Goal: Task Accomplishment & Management: Manage account settings

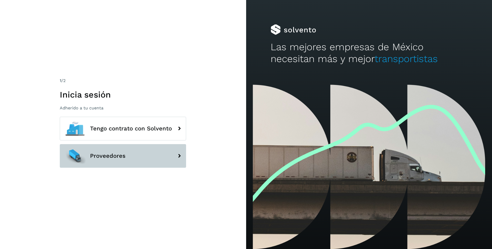
click at [146, 161] on button "Proveedores" at bounding box center [123, 156] width 126 height 24
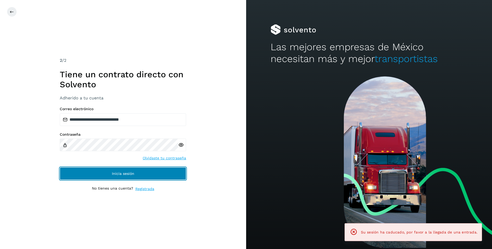
click at [141, 174] on button "Inicia sesión" at bounding box center [123, 173] width 126 height 13
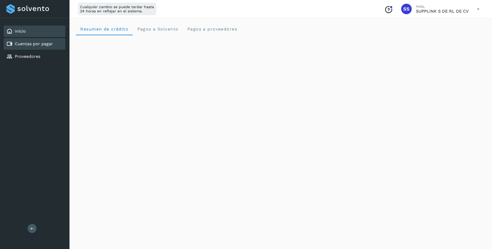
click at [40, 41] on div "Cuentas por pagar" at bounding box center [29, 44] width 47 height 6
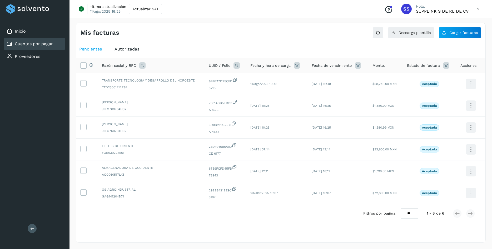
click at [130, 49] on span "Autorizadas" at bounding box center [126, 49] width 25 height 5
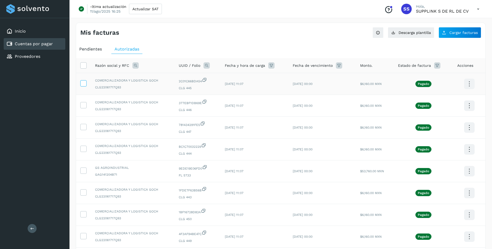
click at [84, 84] on icon at bounding box center [84, 83] width 6 height 6
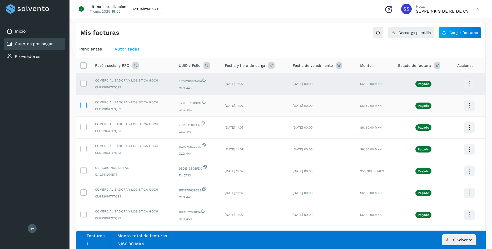
click at [84, 107] on icon at bounding box center [84, 105] width 6 height 6
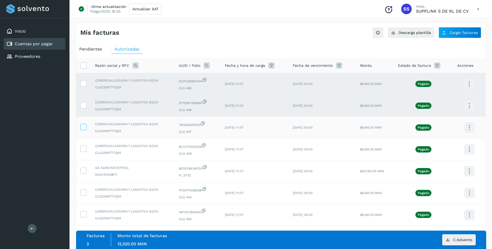
click at [81, 127] on icon at bounding box center [84, 127] width 6 height 6
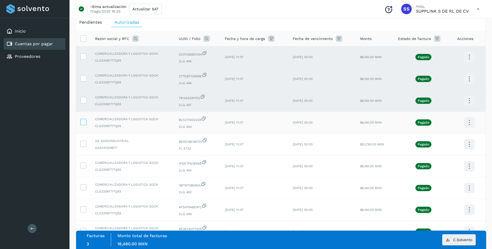
click at [84, 124] on icon at bounding box center [84, 122] width 6 height 6
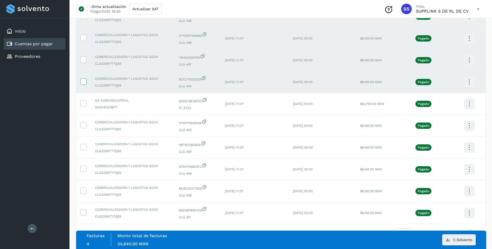
scroll to position [81, 0]
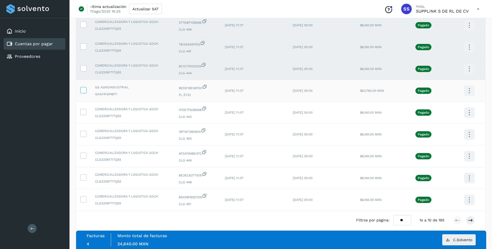
click at [84, 89] on icon at bounding box center [84, 90] width 6 height 6
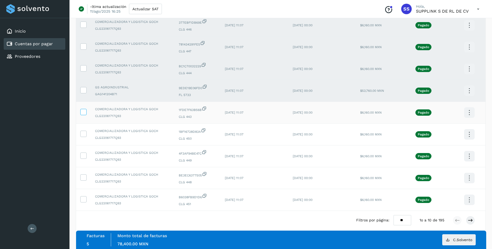
click at [84, 112] on icon at bounding box center [84, 112] width 6 height 6
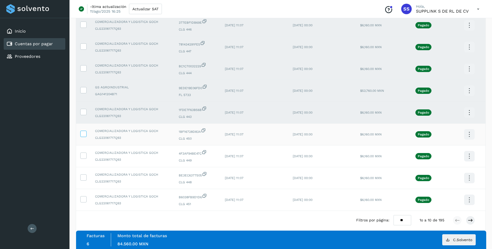
click at [82, 136] on icon at bounding box center [84, 134] width 6 height 6
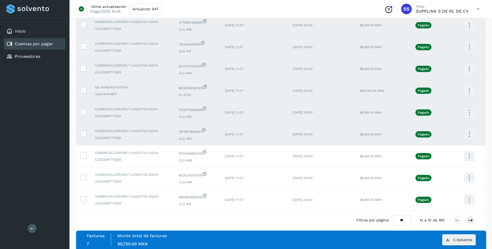
scroll to position [89, 0]
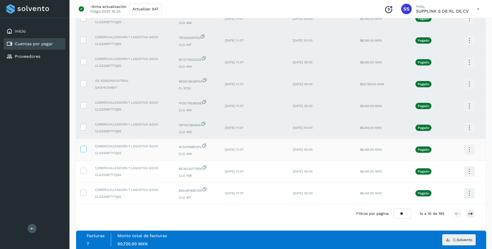
click at [85, 148] on icon at bounding box center [84, 149] width 6 height 6
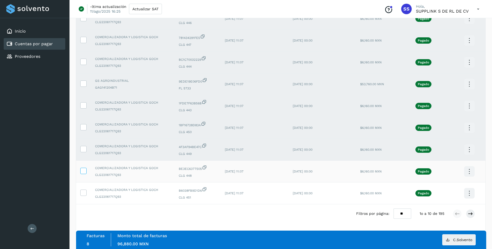
click at [83, 172] on icon at bounding box center [84, 171] width 6 height 6
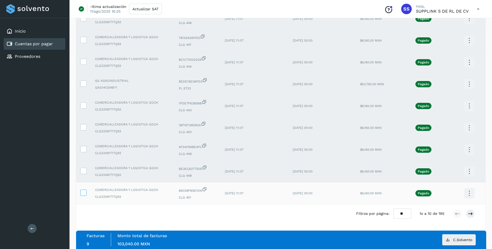
click at [86, 194] on icon at bounding box center [84, 193] width 6 height 6
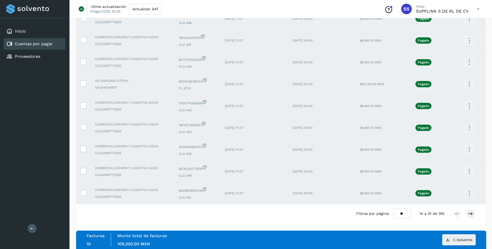
click at [393, 209] on select "** ** **" at bounding box center [402, 214] width 18 height 10
click option "**" at bounding box center [0, 0] width 0 height 0
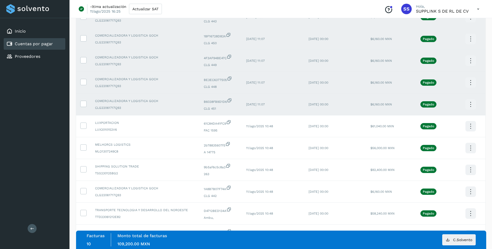
scroll to position [188, 0]
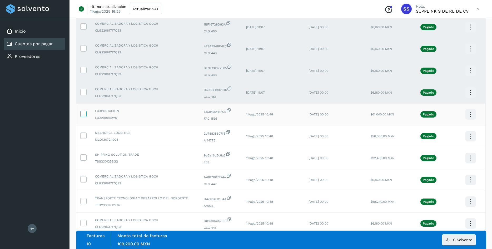
click at [86, 117] on span at bounding box center [84, 115] width 6 height 4
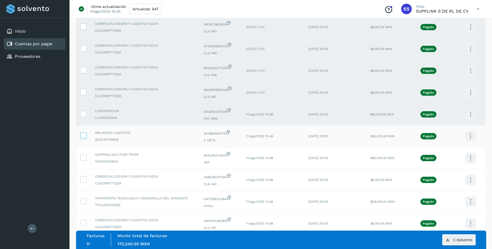
click at [87, 139] on td at bounding box center [83, 137] width 15 height 22
click at [83, 138] on icon at bounding box center [84, 136] width 6 height 6
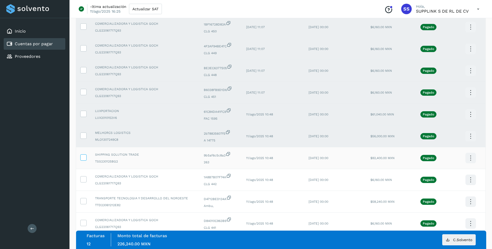
click at [83, 160] on icon at bounding box center [84, 157] width 6 height 6
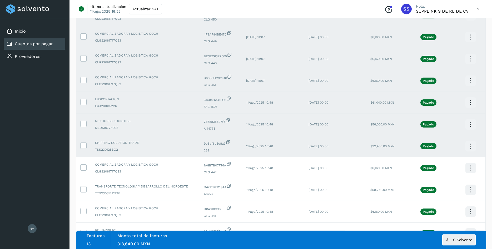
scroll to position [242, 0]
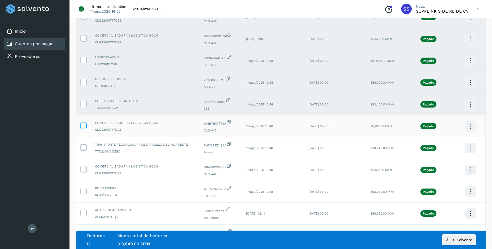
click at [84, 128] on icon at bounding box center [84, 126] width 6 height 6
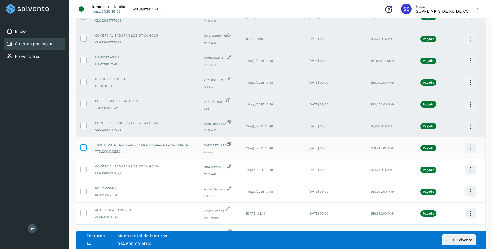
click at [85, 150] on icon at bounding box center [84, 147] width 6 height 6
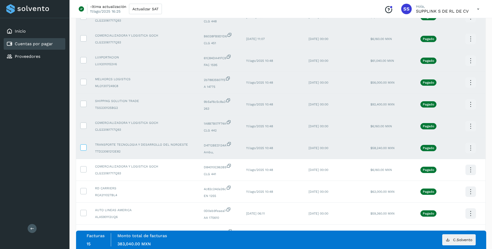
scroll to position [268, 0]
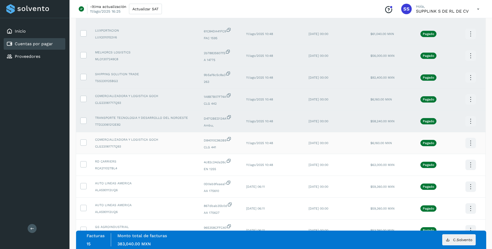
click at [83, 150] on td at bounding box center [83, 143] width 15 height 22
click at [86, 145] on icon at bounding box center [84, 142] width 6 height 6
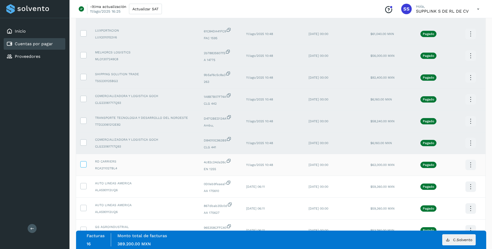
click at [84, 166] on icon at bounding box center [84, 164] width 6 height 6
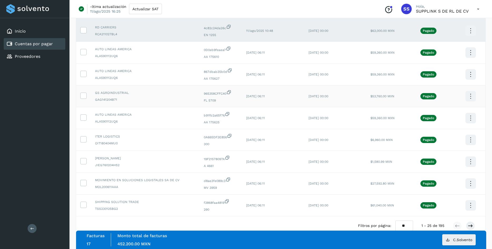
scroll to position [420, 0]
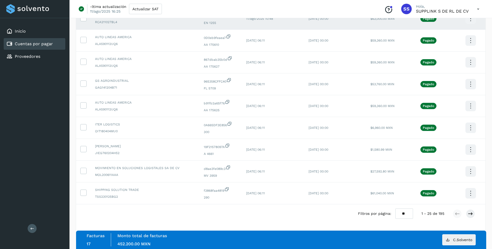
click at [395, 209] on select "** ** **" at bounding box center [404, 214] width 18 height 10
select select "**"
click option "**" at bounding box center [0, 0] width 0 height 0
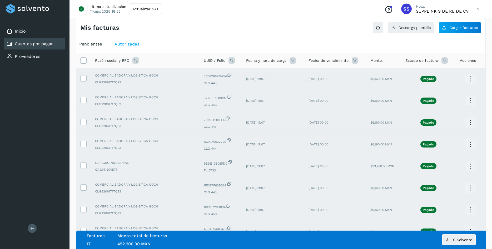
scroll to position [0, 0]
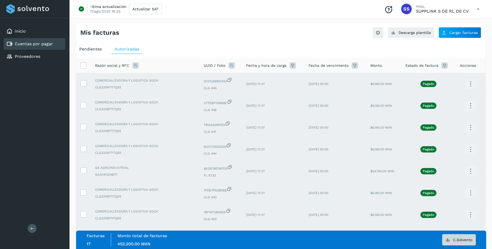
click at [457, 238] on span "C.Solvento" at bounding box center [462, 240] width 19 height 4
click at [83, 64] on icon at bounding box center [84, 65] width 6 height 6
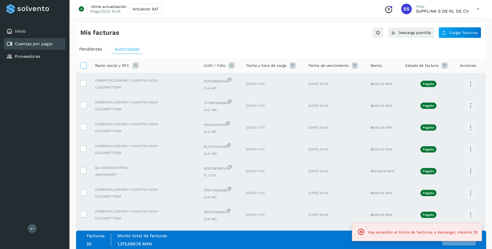
click at [83, 64] on icon at bounding box center [84, 65] width 6 height 6
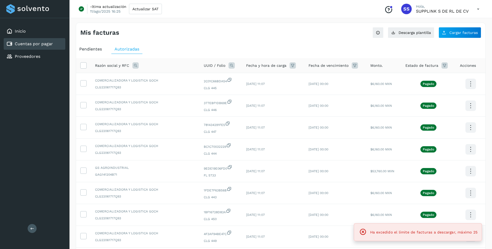
click at [217, 66] on span "UUID / Folio" at bounding box center [215, 66] width 22 height 6
click at [227, 64] on div "UUID / Folio" at bounding box center [221, 65] width 34 height 6
click at [230, 64] on icon at bounding box center [231, 65] width 6 height 6
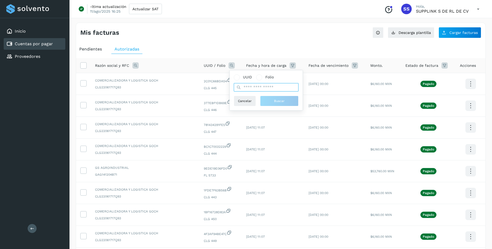
click at [253, 87] on input "text" at bounding box center [266, 87] width 65 height 8
click at [284, 89] on input "text" at bounding box center [266, 87] width 65 height 8
paste input "**********"
type input "**********"
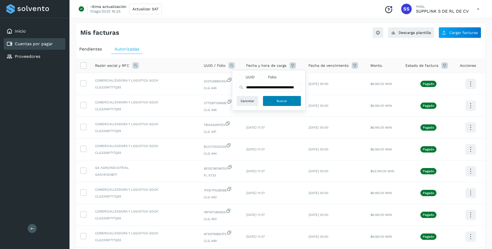
click at [280, 98] on button "Buscar" at bounding box center [282, 101] width 38 height 11
select select "**"
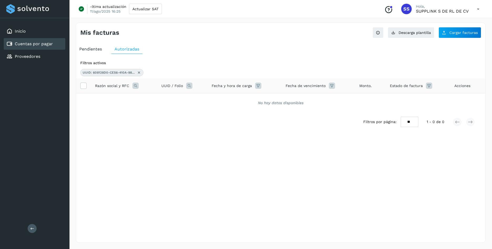
click at [92, 49] on span "Pendientes" at bounding box center [90, 49] width 23 height 5
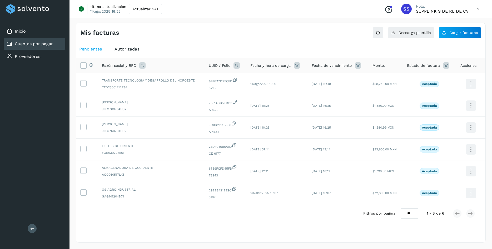
click at [237, 64] on icon at bounding box center [236, 65] width 6 height 6
click at [264, 84] on input "text" at bounding box center [271, 87] width 65 height 8
paste input "**********"
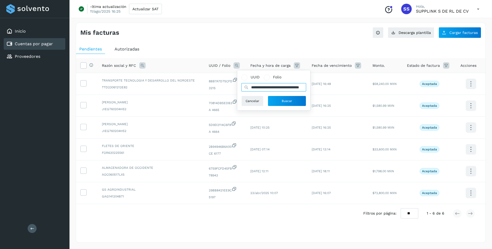
scroll to position [0, 26]
type input "**********"
click at [287, 102] on span "Buscar" at bounding box center [287, 101] width 11 height 5
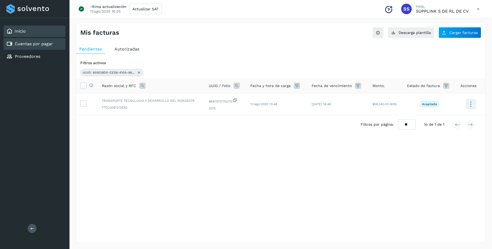
click at [27, 35] on div "Inicio" at bounding box center [35, 32] width 62 height 12
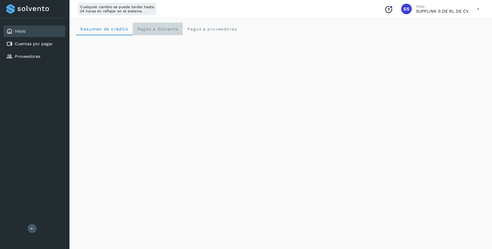
click at [168, 29] on span "Pagos a Solvento" at bounding box center [158, 29] width 42 height 5
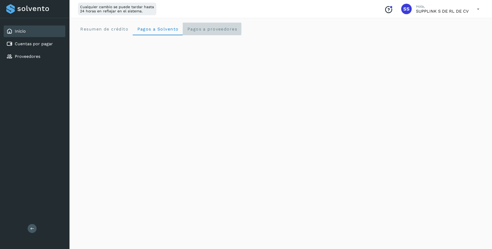
click at [202, 28] on span "Pagos a proveedores" at bounding box center [212, 29] width 50 height 5
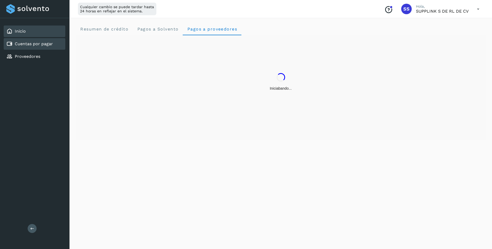
click at [40, 45] on link "Cuentas por pagar" at bounding box center [34, 43] width 38 height 5
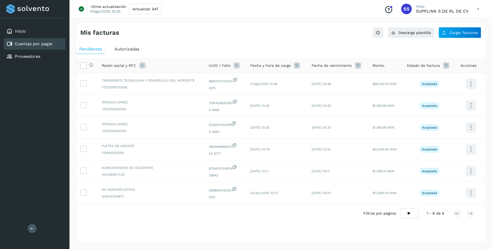
click at [124, 46] on div "Autorizadas" at bounding box center [126, 48] width 31 height 9
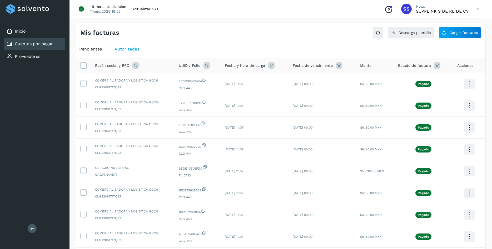
click at [207, 65] on icon at bounding box center [206, 65] width 6 height 6
click at [221, 89] on input "text" at bounding box center [241, 87] width 65 height 8
paste input "**********"
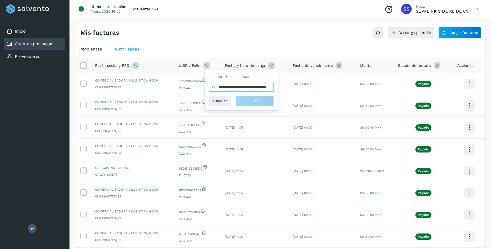
scroll to position [0, 26]
type input "**********"
click at [246, 101] on button "Buscar" at bounding box center [257, 101] width 38 height 11
